Goal: Task Accomplishment & Management: Complete application form

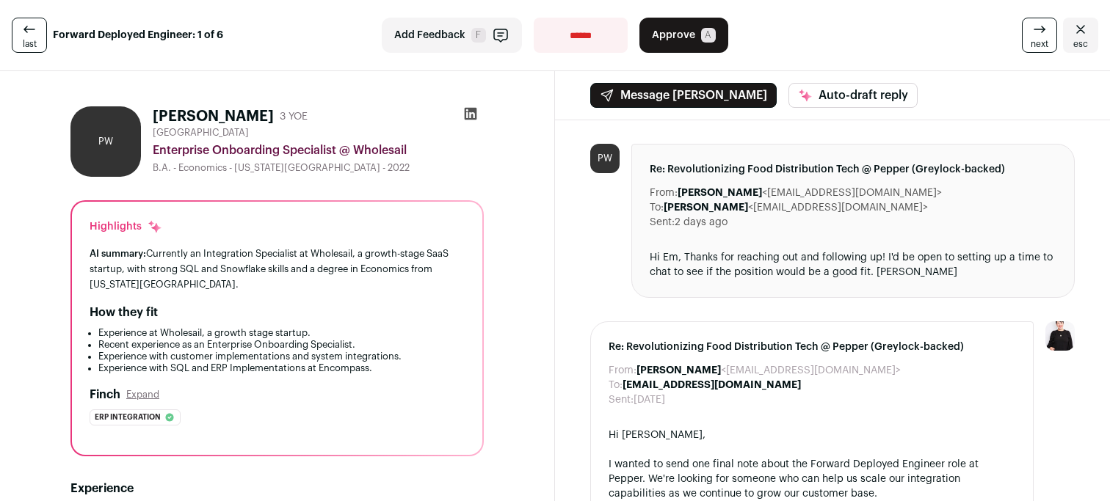
click at [471, 109] on icon at bounding box center [471, 114] width 12 height 12
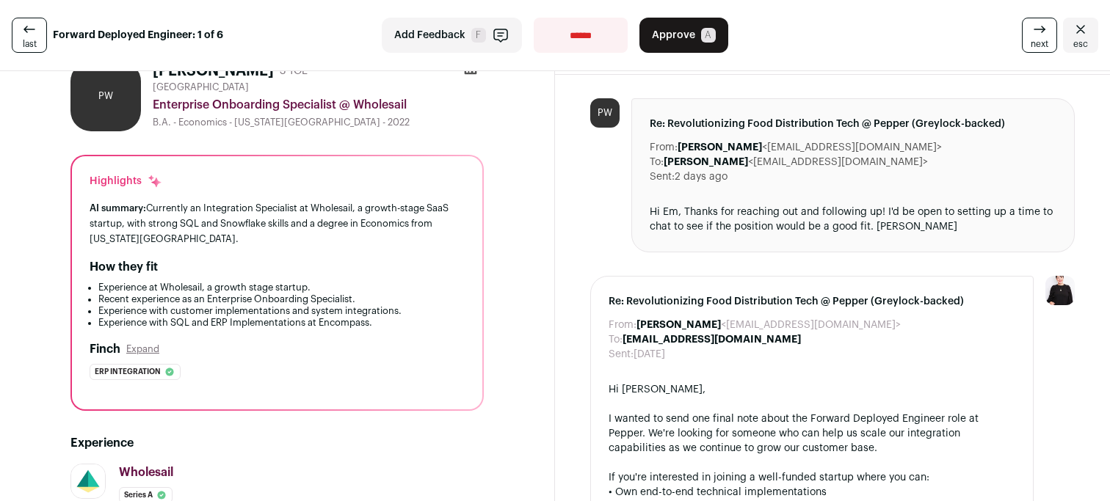
scroll to position [65, 0]
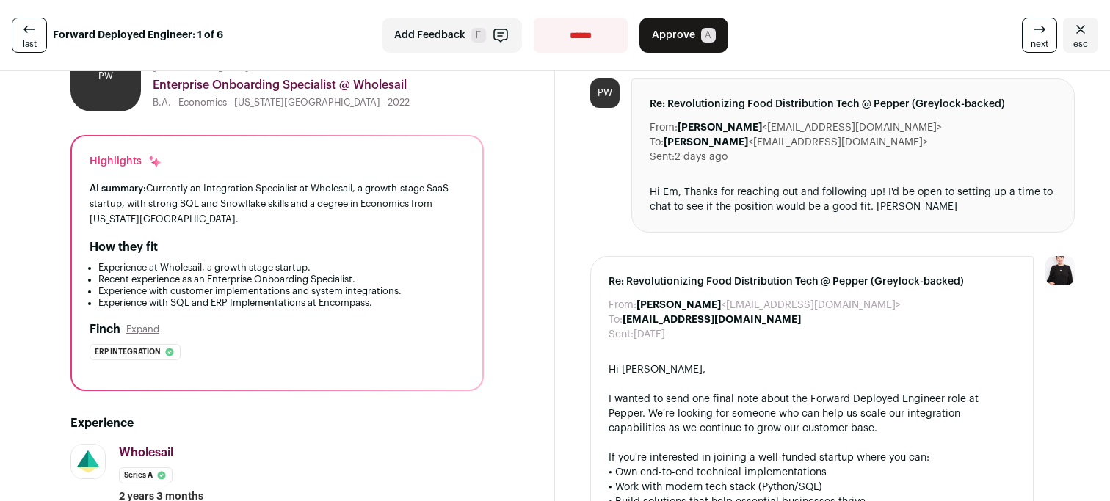
click at [655, 31] on span "Approve" at bounding box center [673, 35] width 43 height 15
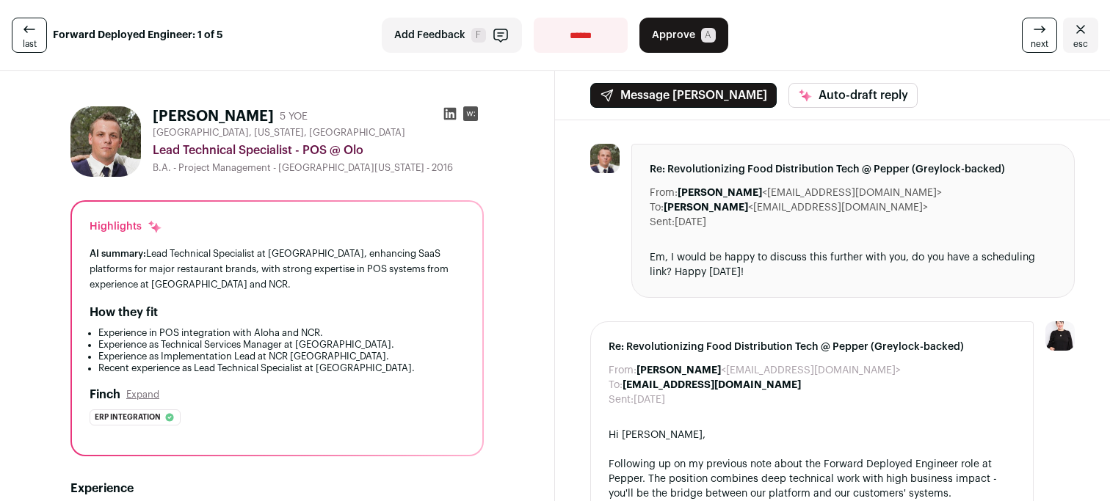
click at [577, 46] on select "**********" at bounding box center [581, 35] width 94 height 35
select select "**********"
click at [534, 18] on select "**********" at bounding box center [581, 35] width 94 height 35
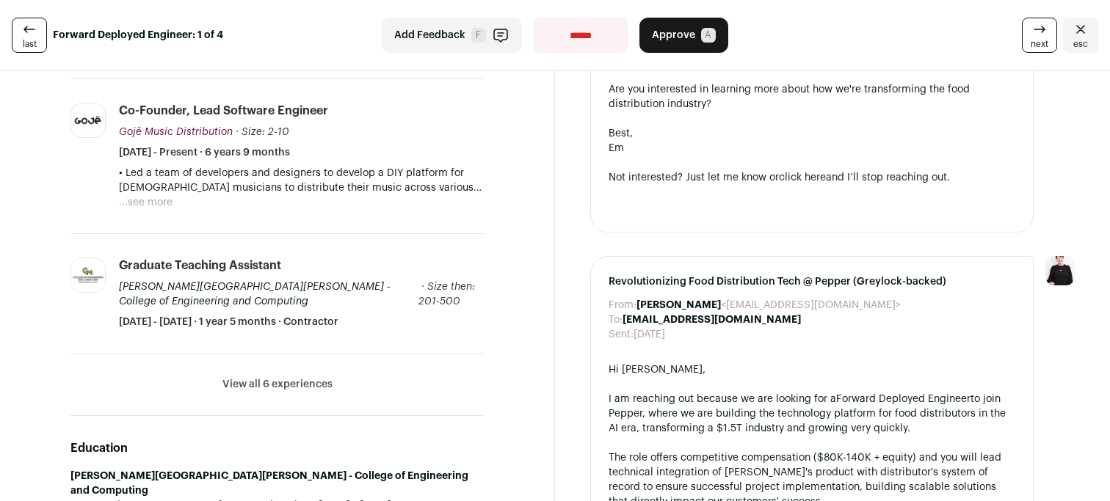
scroll to position [540, 0]
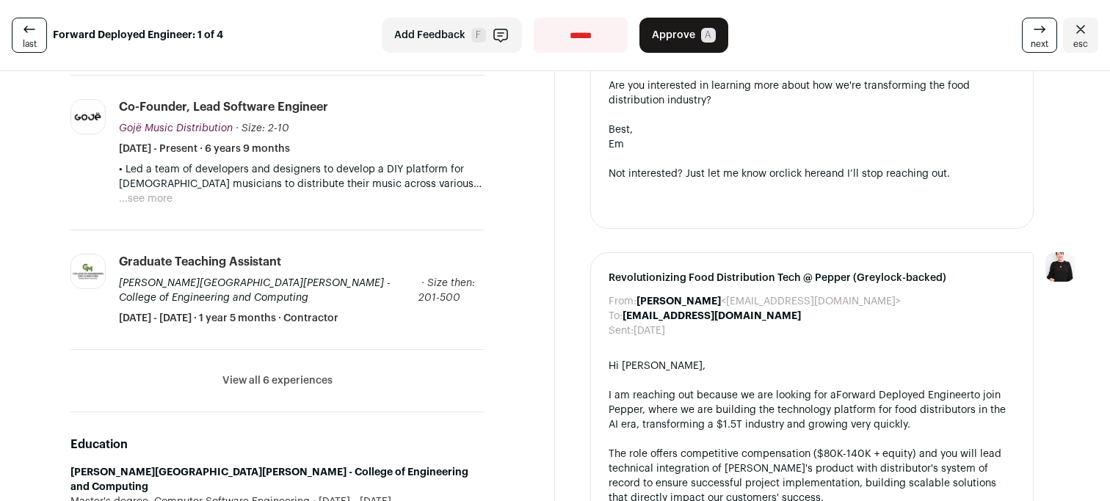
click at [311, 374] on button "View all 6 experiences" at bounding box center [277, 381] width 110 height 15
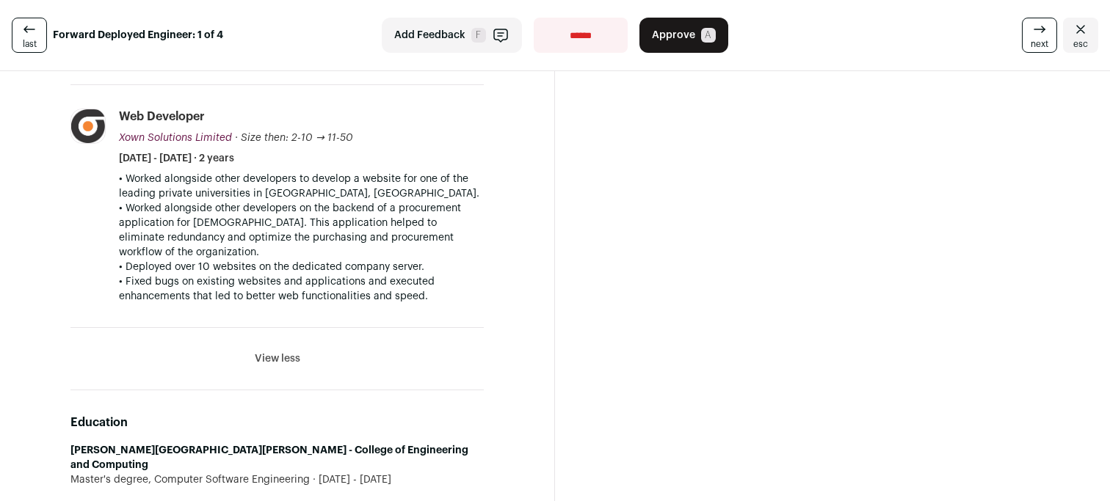
scroll to position [1363, 0]
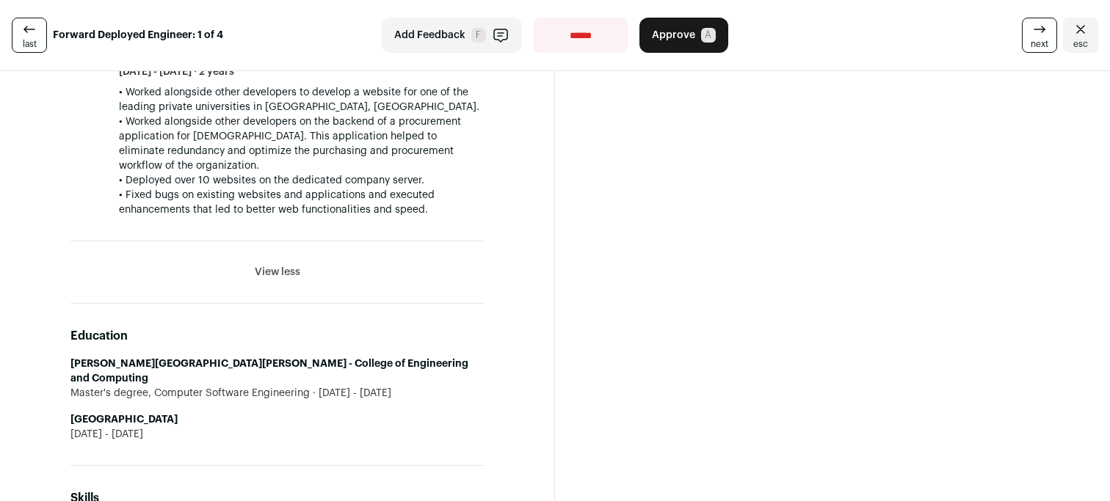
click at [606, 26] on select "**********" at bounding box center [581, 35] width 94 height 35
select select "**********"
click at [534, 18] on select "**********" at bounding box center [581, 35] width 94 height 35
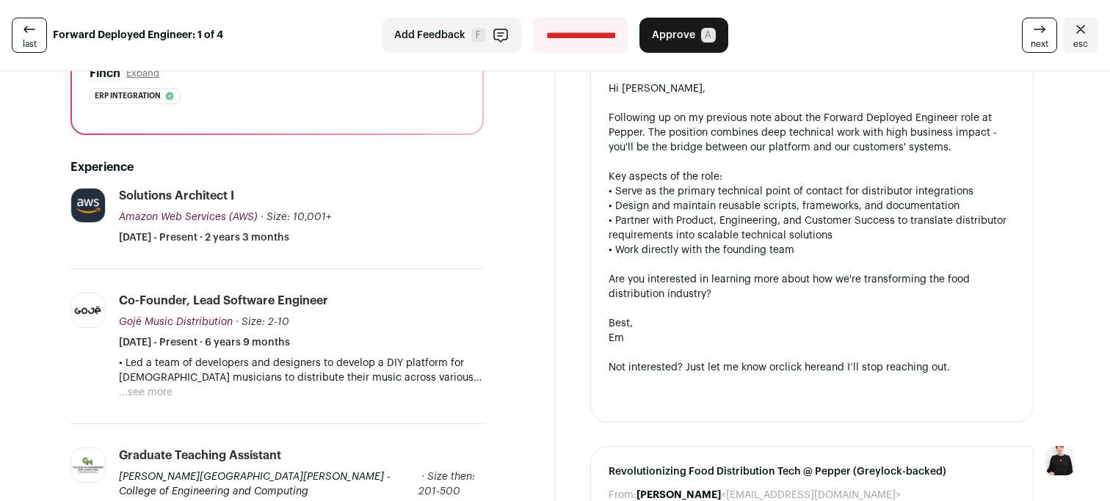
scroll to position [0, 0]
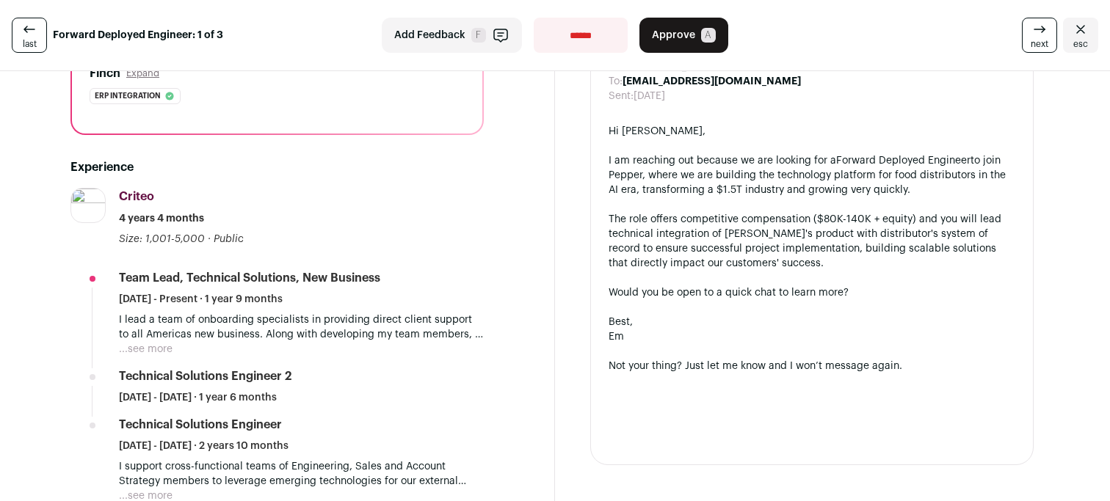
scroll to position [323, 0]
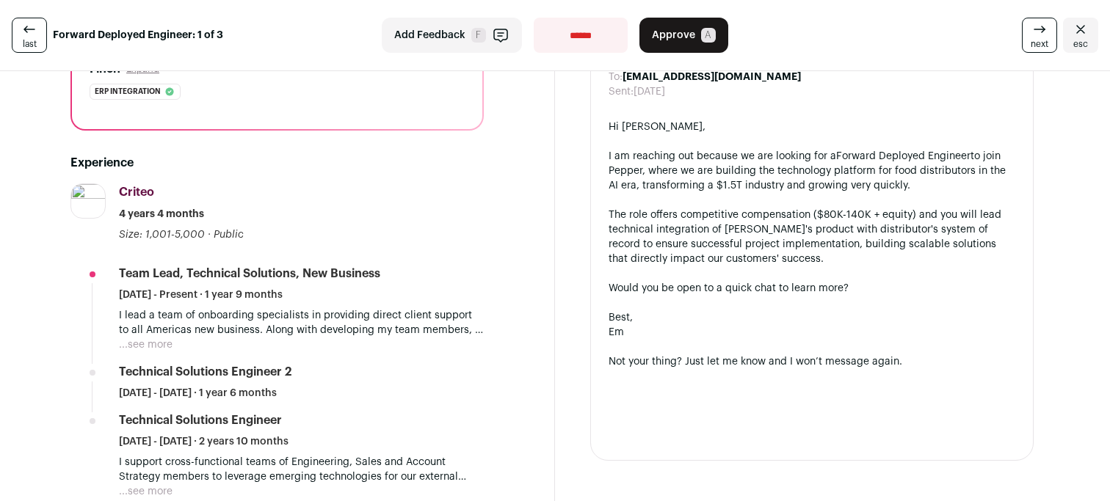
click at [151, 344] on button "...see more" at bounding box center [146, 345] width 54 height 15
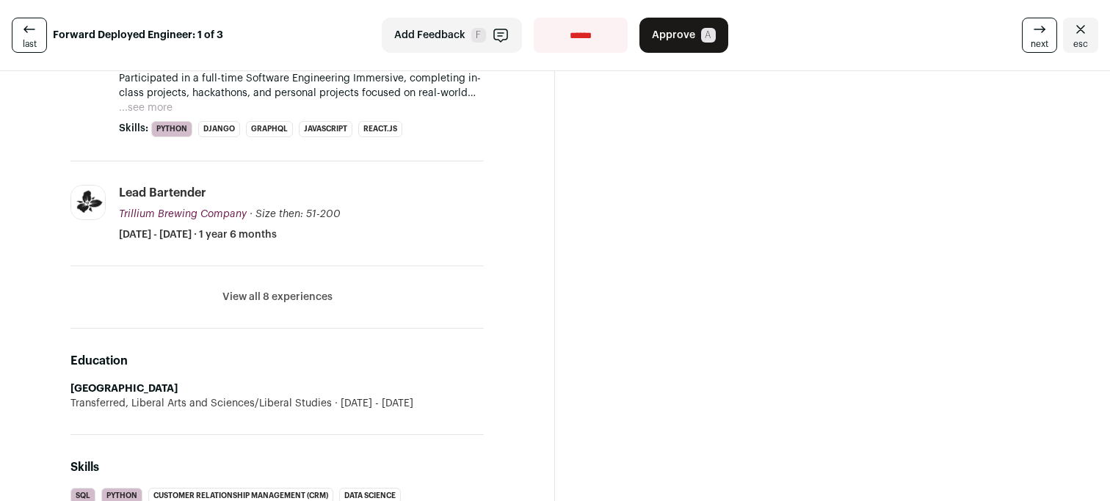
scroll to position [1078, 0]
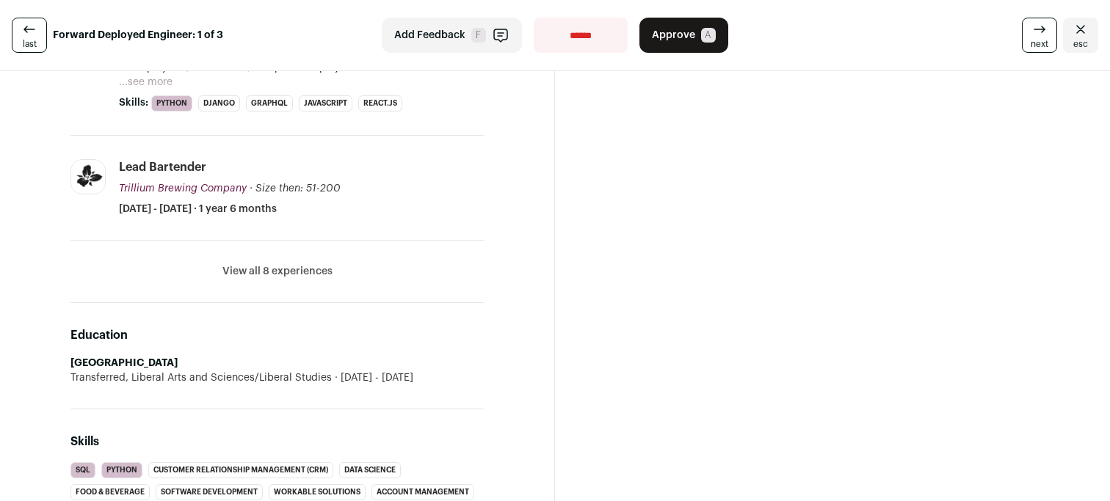
click at [299, 274] on button "View all 8 experiences" at bounding box center [277, 271] width 110 height 15
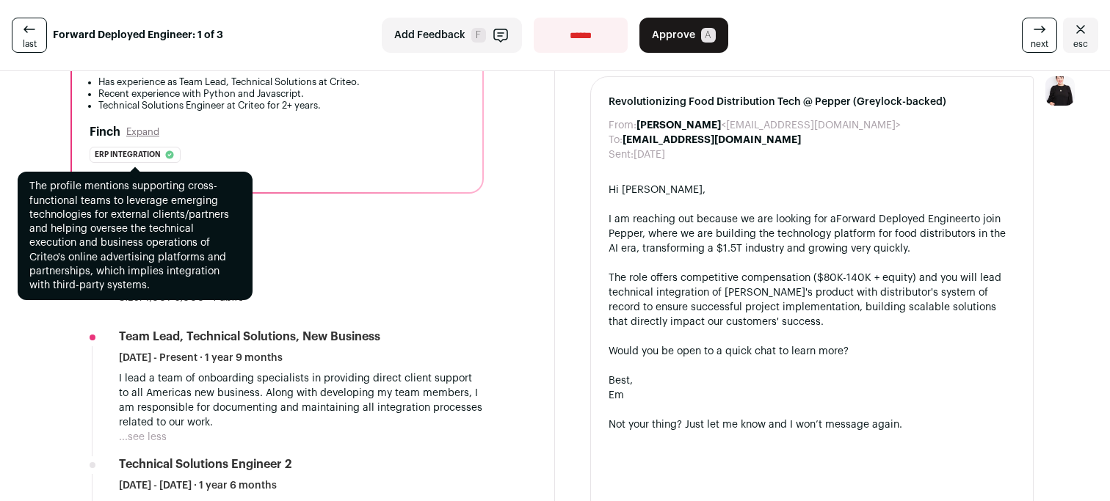
scroll to position [298, 0]
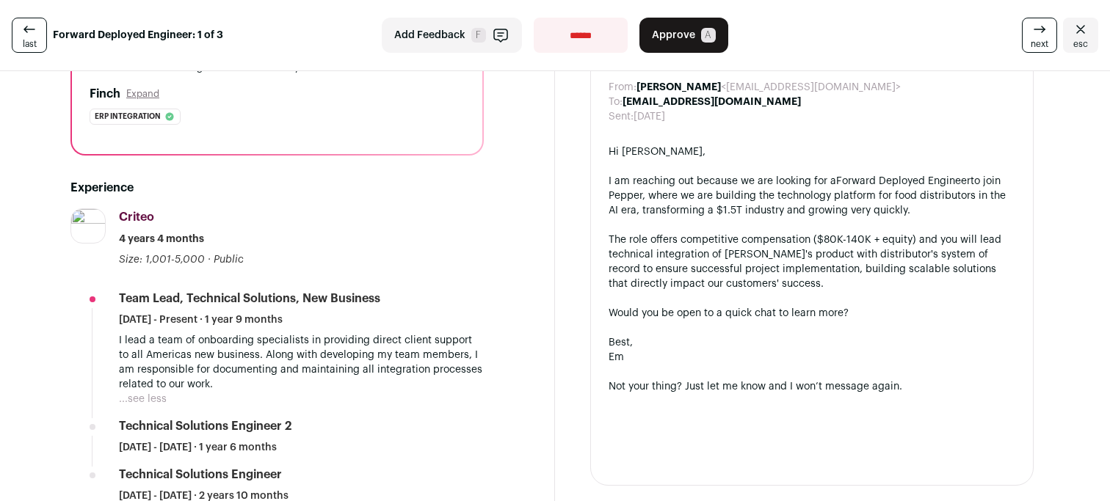
click at [141, 394] on button "...see less" at bounding box center [143, 399] width 48 height 15
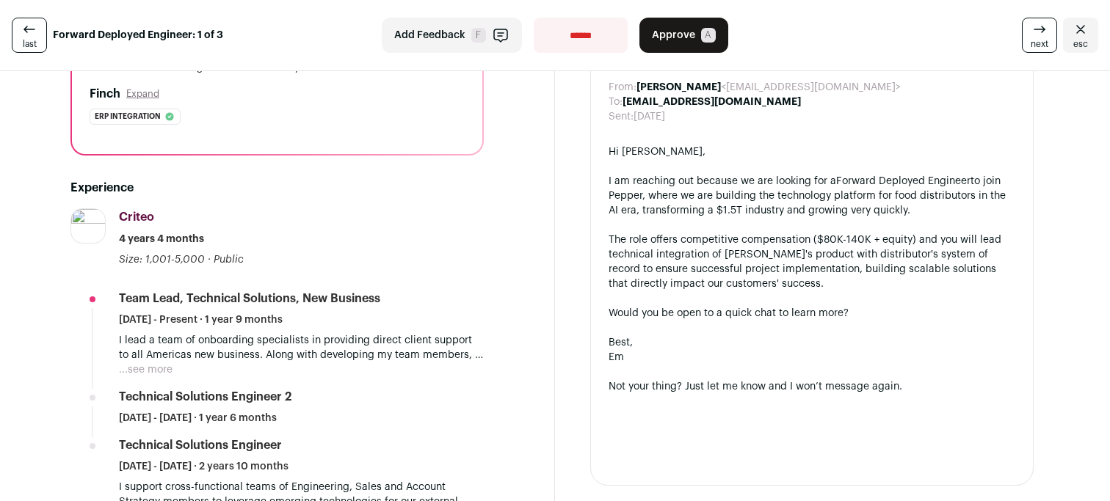
click at [142, 373] on button "...see more" at bounding box center [146, 370] width 54 height 15
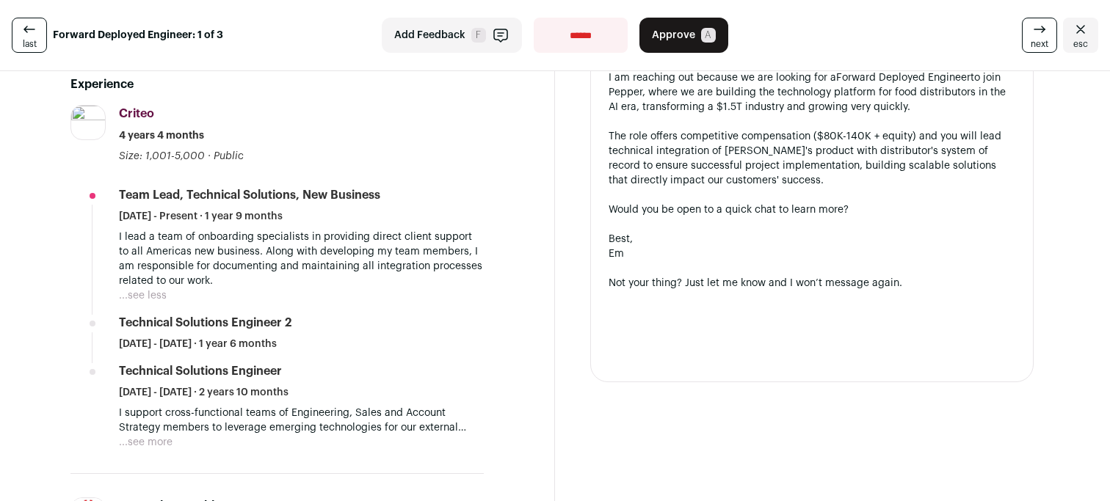
scroll to position [415, 0]
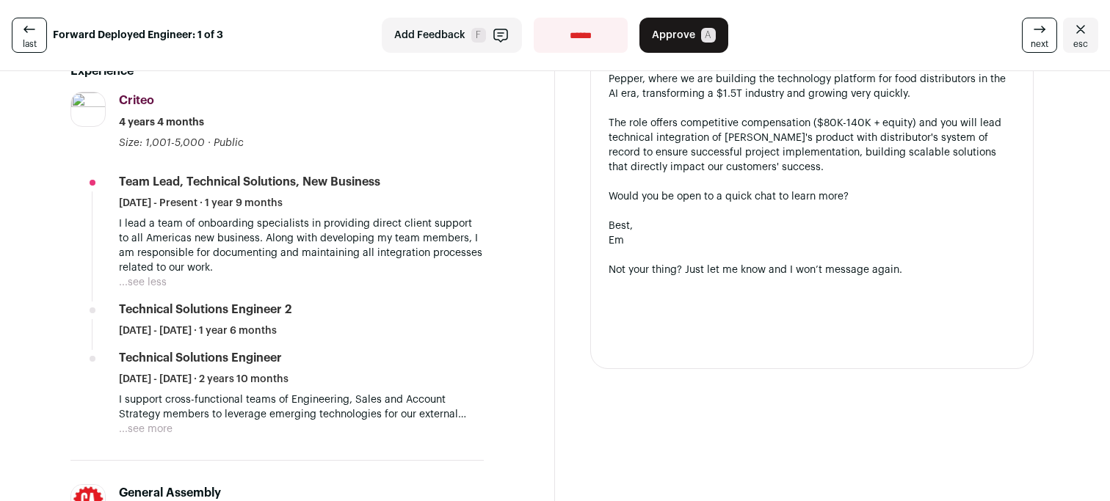
click at [155, 429] on button "...see more" at bounding box center [146, 429] width 54 height 15
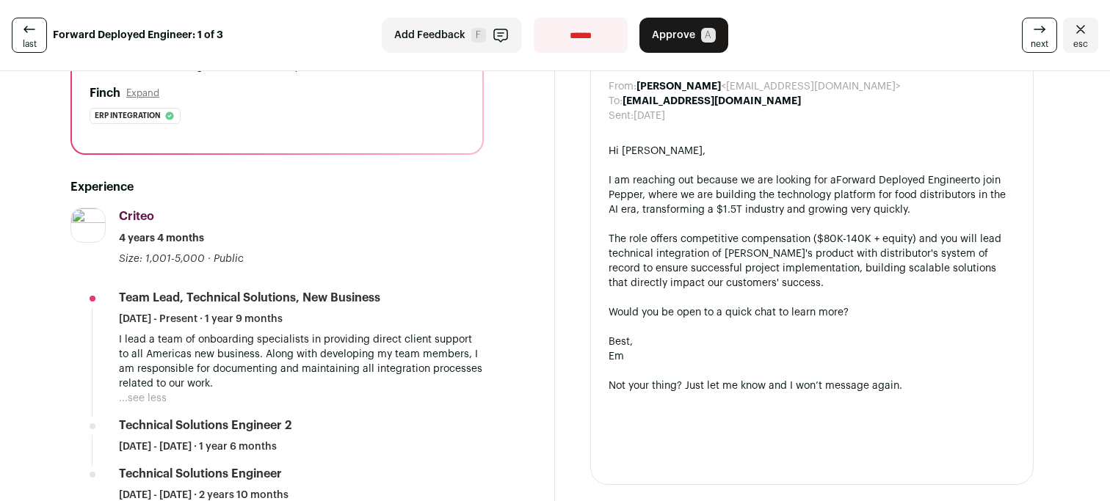
scroll to position [274, 0]
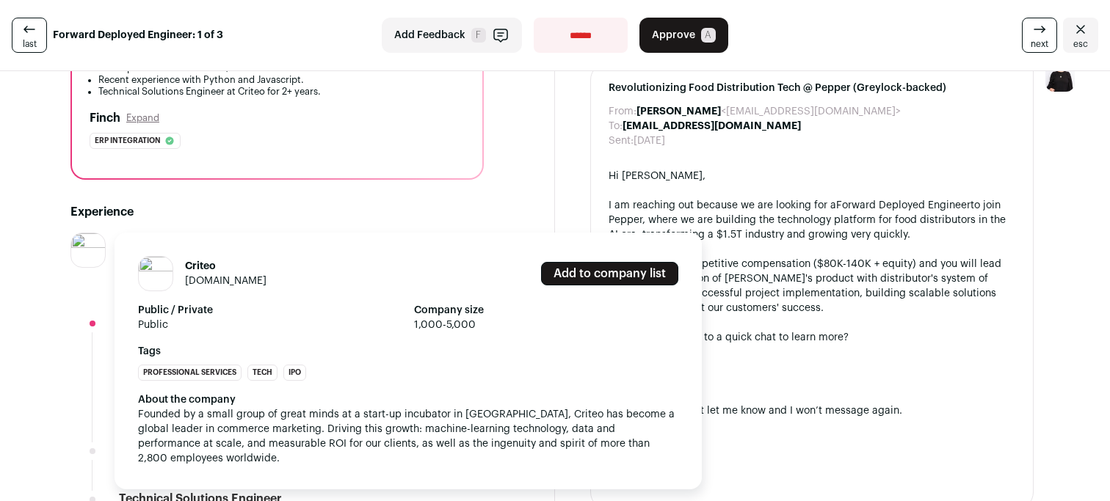
click at [87, 247] on img at bounding box center [88, 250] width 34 height 34
click at [205, 280] on link "[DOMAIN_NAME]" at bounding box center [225, 281] width 81 height 10
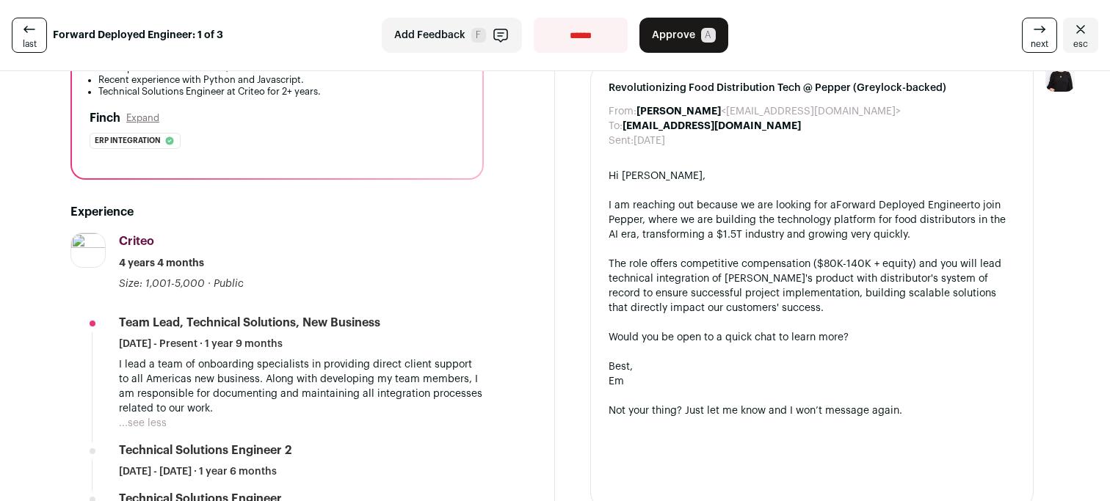
click at [156, 420] on button "...see less" at bounding box center [143, 423] width 48 height 15
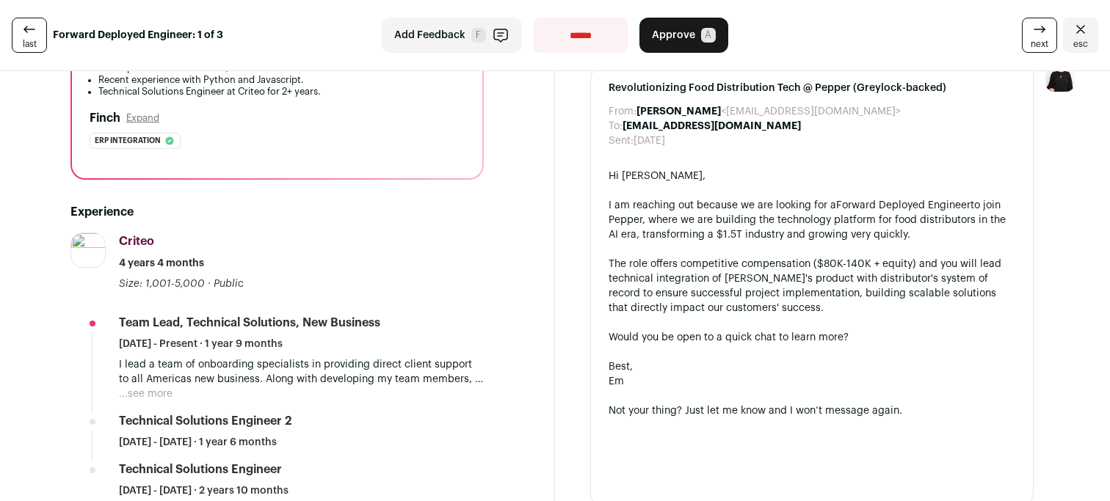
click at [682, 28] on span "Approve" at bounding box center [673, 35] width 43 height 15
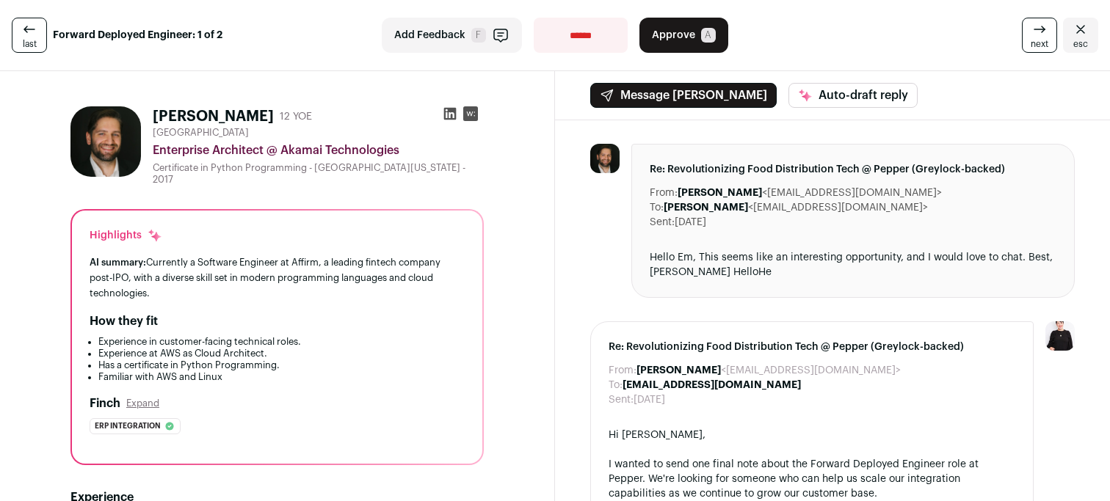
click at [452, 114] on icon at bounding box center [450, 113] width 15 height 15
click at [1035, 37] on icon at bounding box center [1039, 30] width 18 height 18
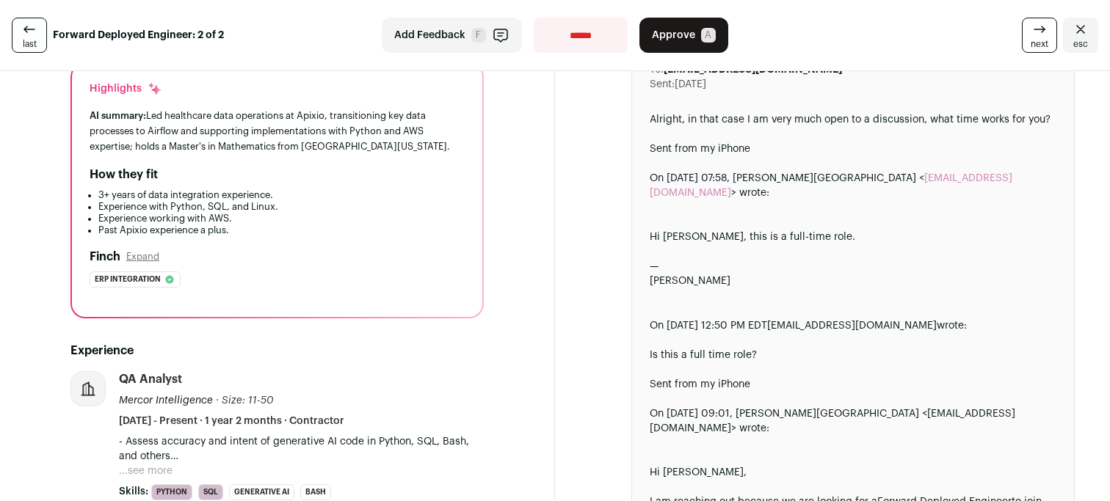
scroll to position [140, 0]
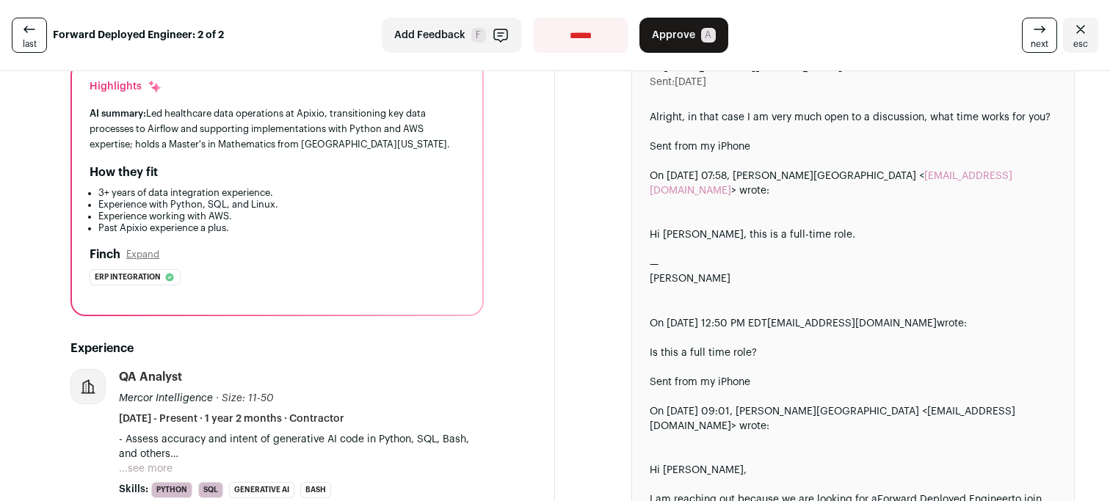
click at [156, 465] on button "...see more" at bounding box center [146, 469] width 54 height 15
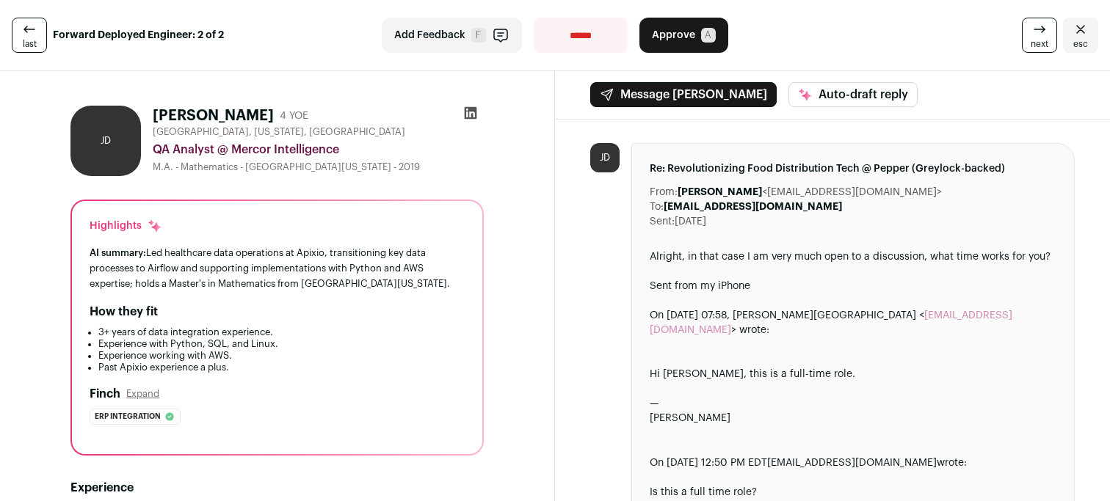
scroll to position [0, 0]
click at [475, 112] on icon at bounding box center [471, 114] width 12 height 12
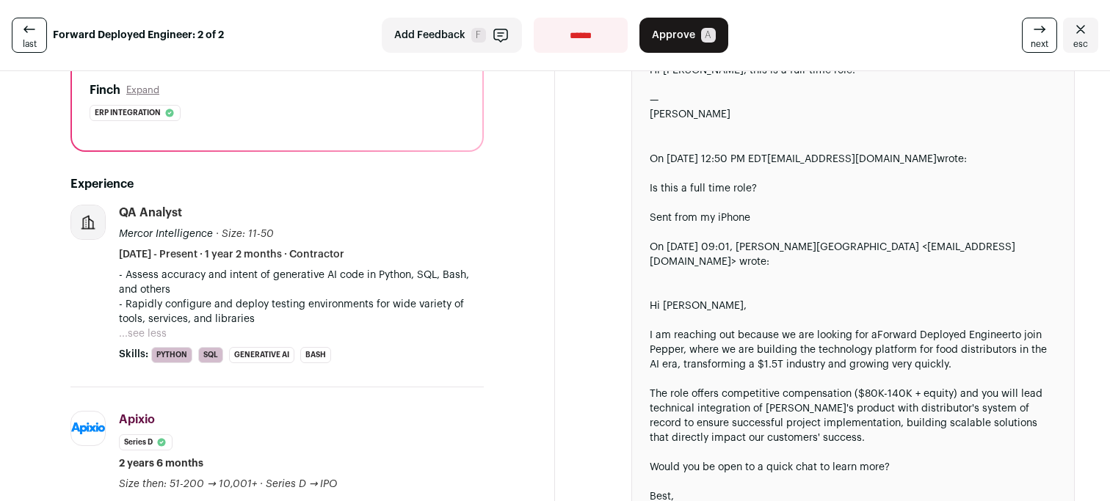
scroll to position [308, 0]
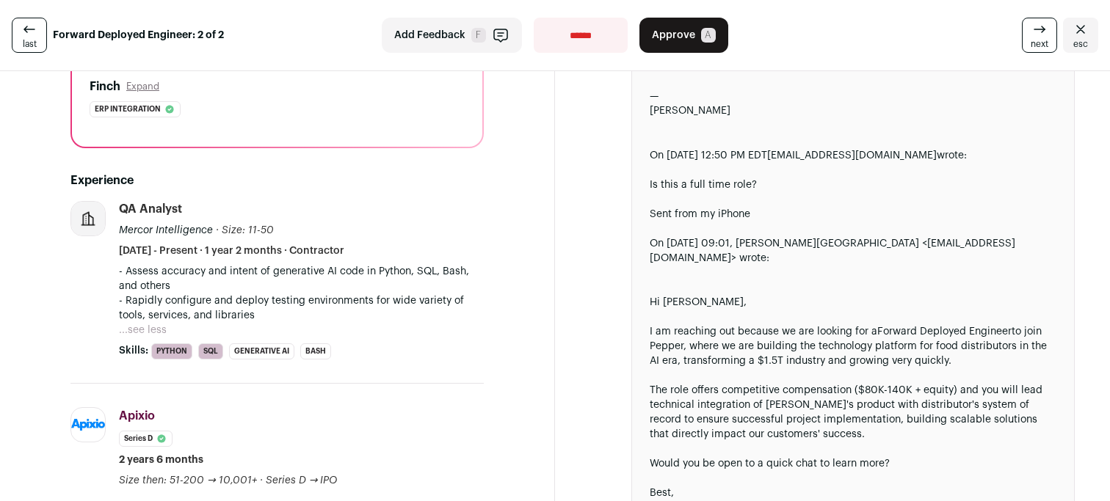
click at [153, 326] on button "...see less" at bounding box center [143, 330] width 48 height 15
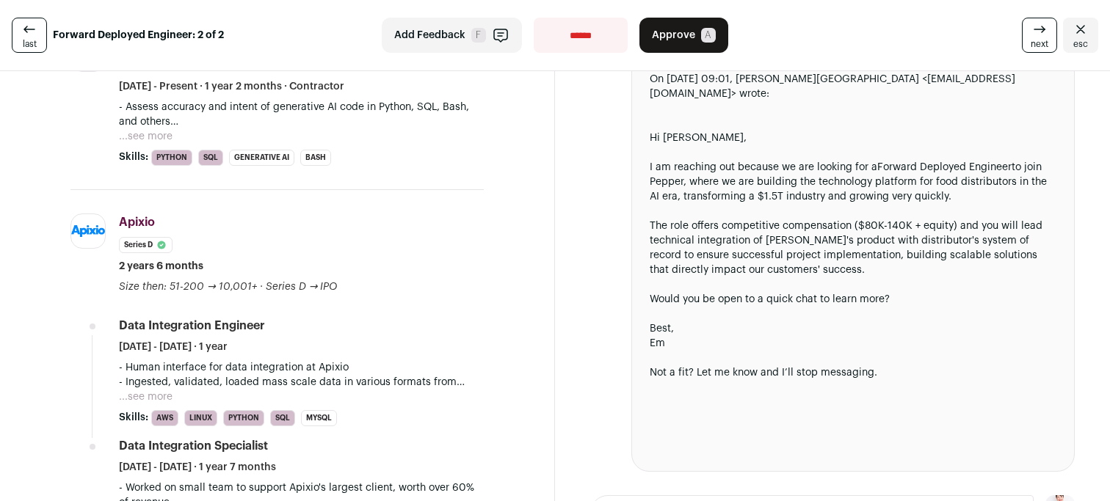
scroll to position [470, 0]
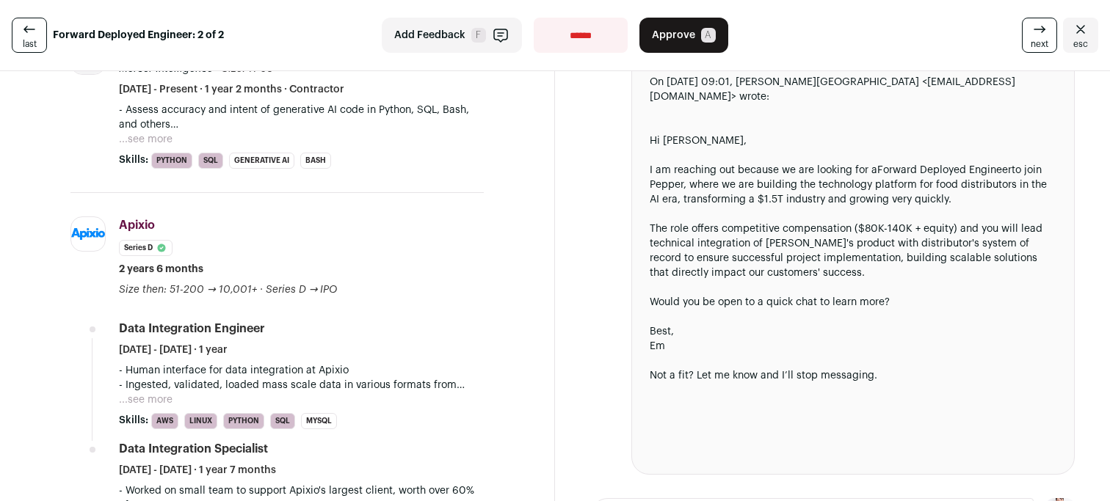
click at [156, 142] on button "...see more" at bounding box center [146, 139] width 54 height 15
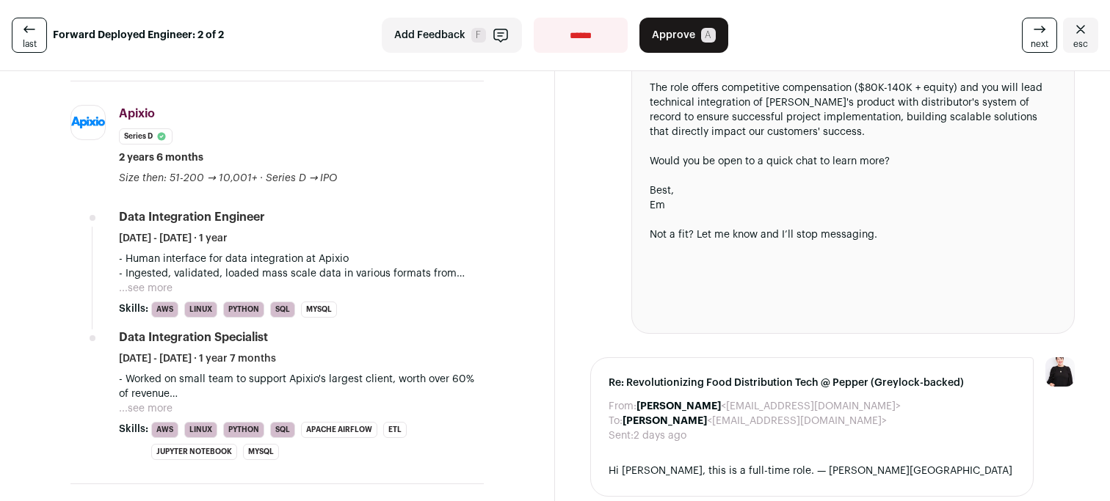
scroll to position [639, 0]
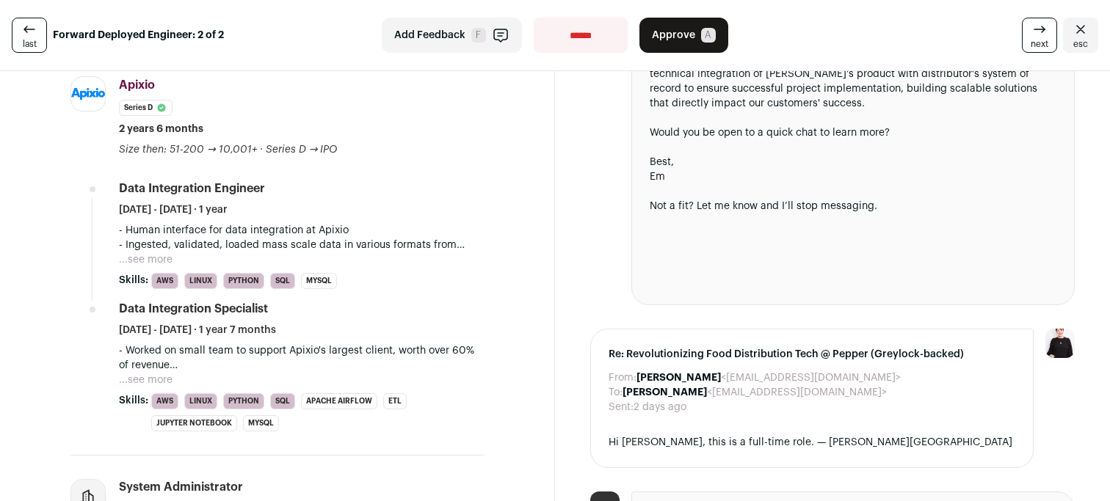
click at [162, 378] on button "...see more" at bounding box center [146, 380] width 54 height 15
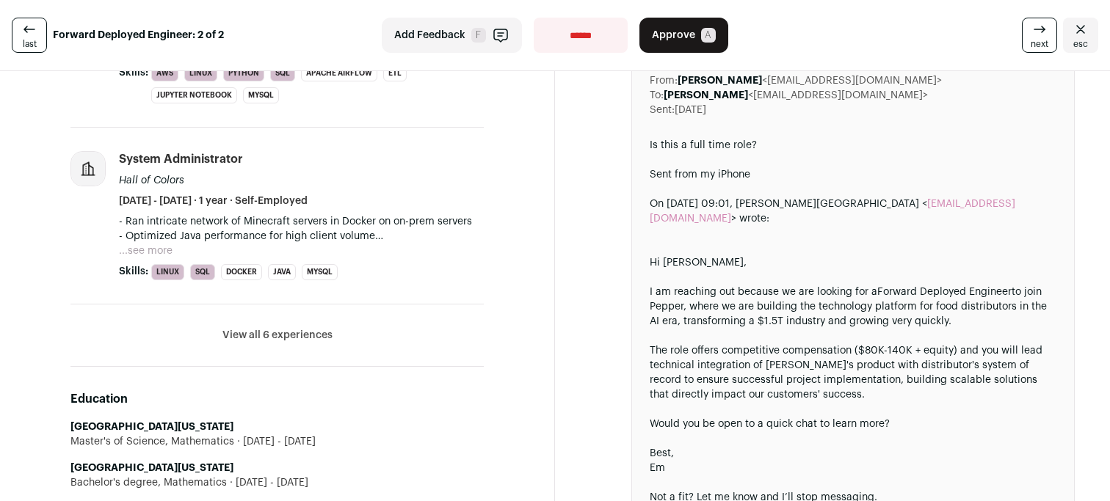
scroll to position [1189, 0]
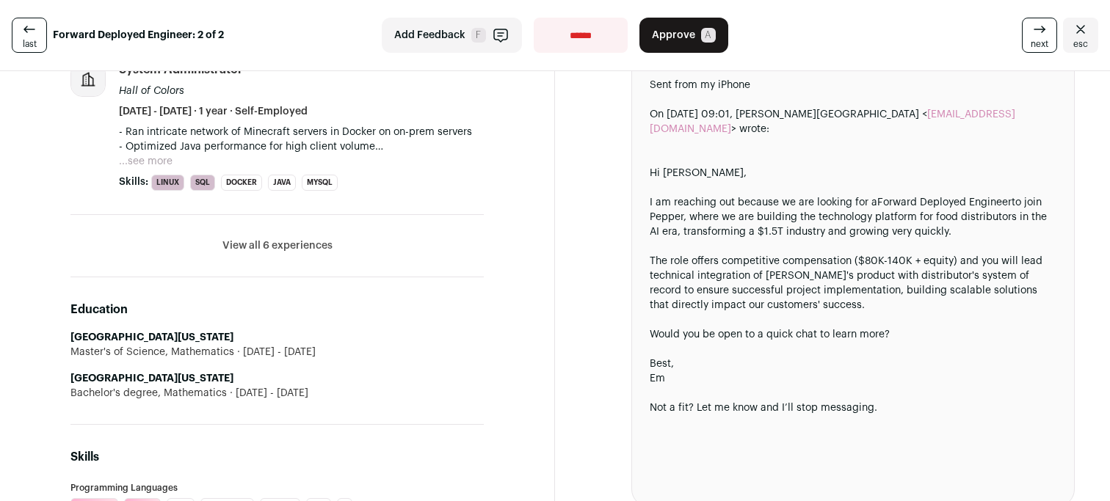
click at [260, 240] on button "View all 6 experiences" at bounding box center [277, 246] width 110 height 15
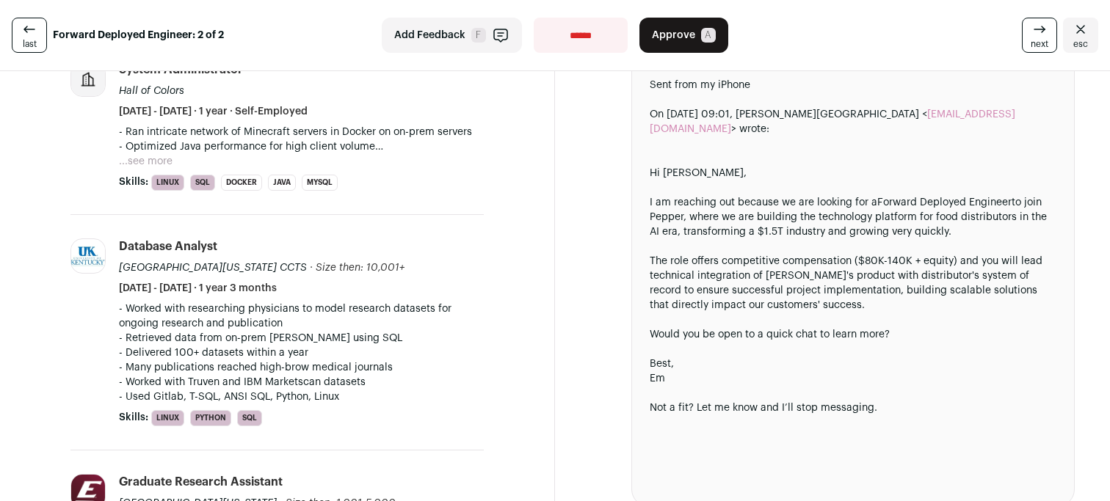
click at [23, 34] on icon at bounding box center [30, 30] width 18 height 18
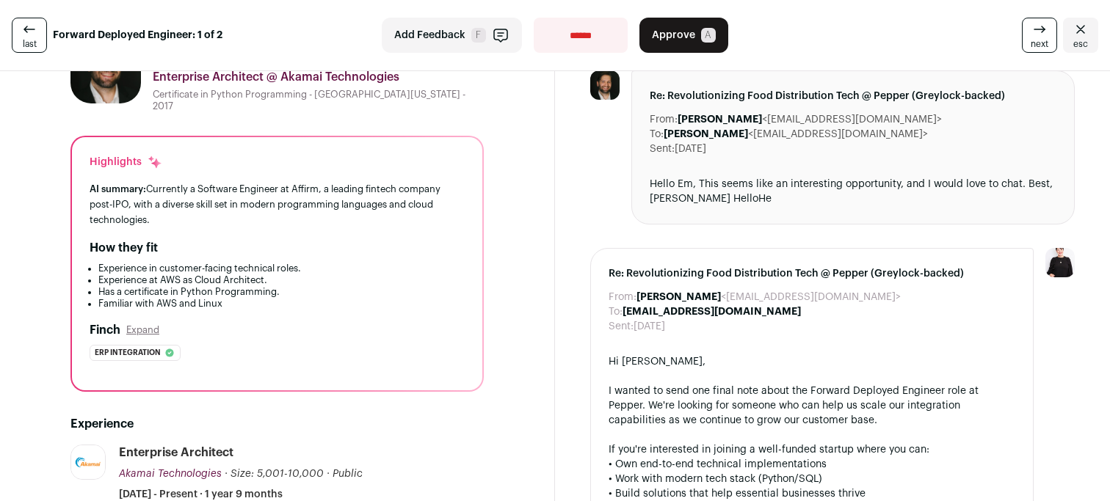
scroll to position [25, 0]
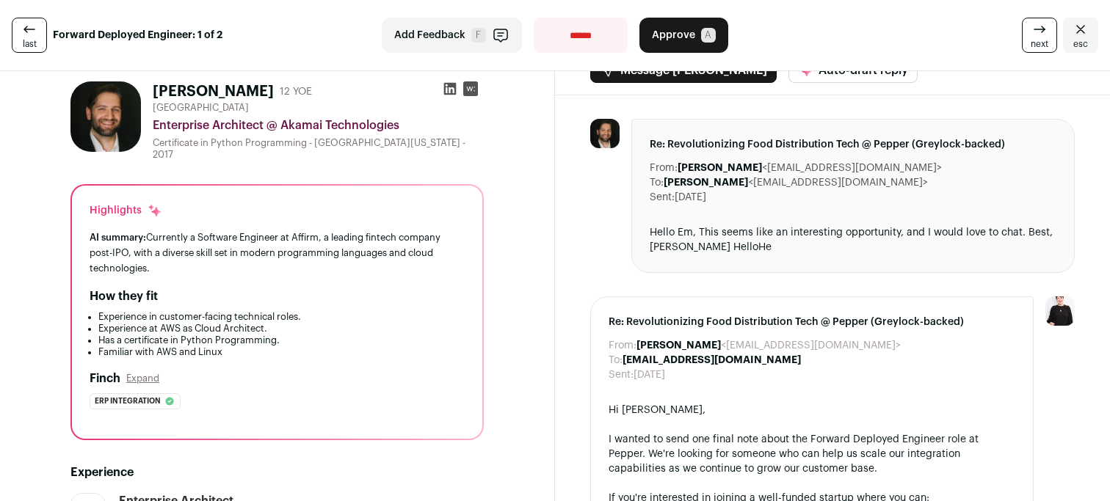
click at [450, 90] on icon at bounding box center [450, 89] width 12 height 12
click at [558, 34] on select "**********" at bounding box center [581, 35] width 94 height 35
select select "**********"
click at [534, 18] on select "**********" at bounding box center [581, 35] width 94 height 35
